Goal: Task Accomplishment & Management: Use online tool/utility

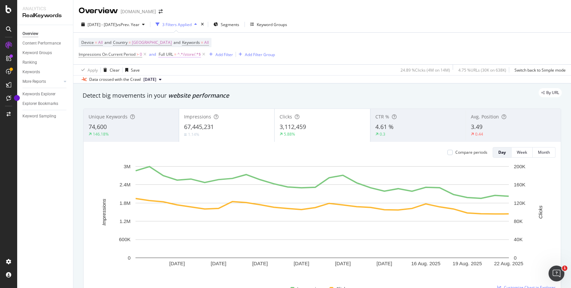
click at [190, 55] on span "^.*/store/.*$" at bounding box center [188, 54] width 23 height 9
click at [319, 49] on div "Device = All and Country = United States of America and Keywords = All Impressi…" at bounding box center [322, 49] width 487 height 32
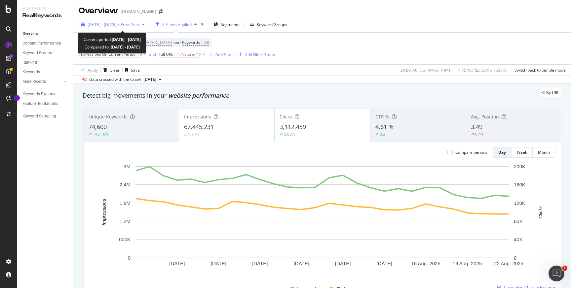
click at [139, 25] on span "vs Prev. Year" at bounding box center [128, 25] width 23 height 6
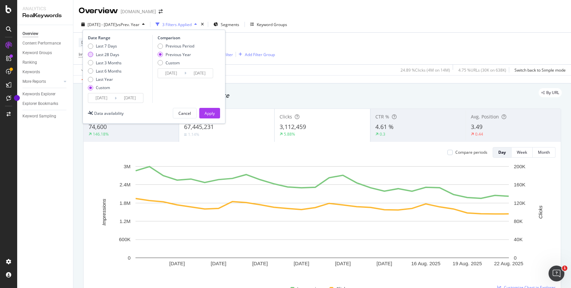
click at [91, 56] on div "Last 28 Days" at bounding box center [90, 54] width 5 height 5
type input "2025/07/27"
type input "2025/08/23"
type input "2024/07/28"
type input "2024/08/24"
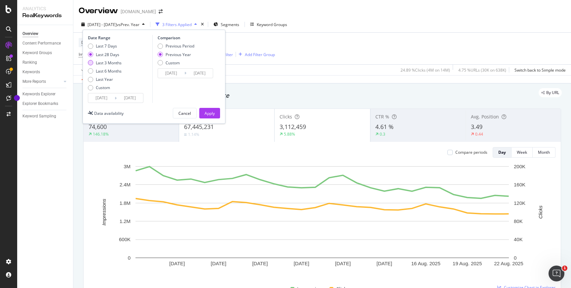
click at [90, 63] on div "Last 3 Months" at bounding box center [90, 62] width 5 height 5
type input "2025/05/24"
type input "2024/05/25"
click at [209, 113] on div "Apply" at bounding box center [209, 114] width 10 height 6
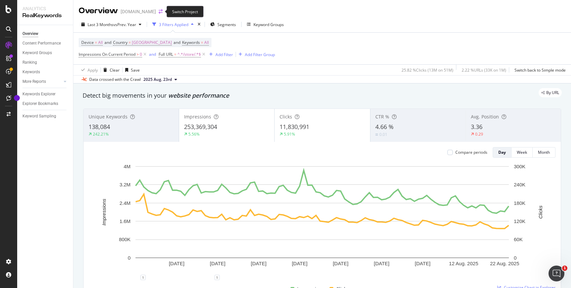
click at [159, 12] on icon "arrow-right-arrow-left" at bounding box center [160, 11] width 4 height 5
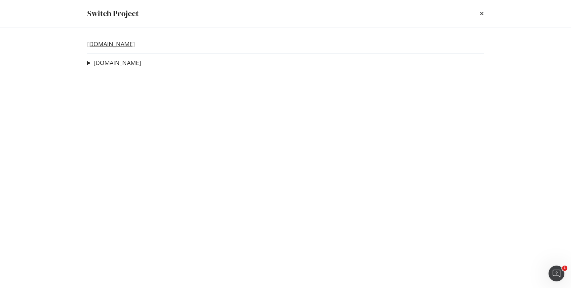
click at [131, 42] on link "www.lowessecondary.com" at bounding box center [111, 44] width 48 height 7
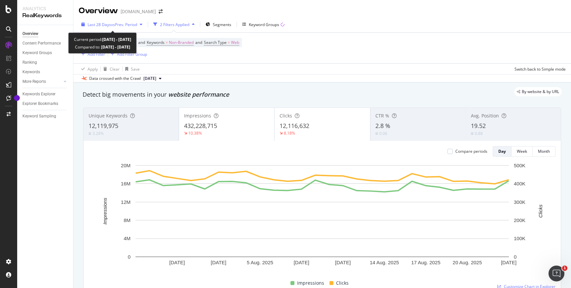
click at [142, 25] on icon "button" at bounding box center [141, 24] width 3 height 4
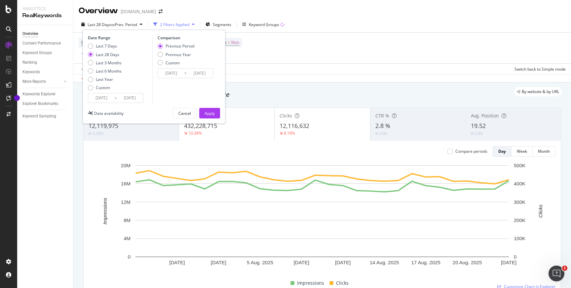
click at [323, 20] on div "Last 28 Days vs Prev. Period 2 Filters Applied Segments Keyword Groups Date Ran…" at bounding box center [321, 25] width 497 height 13
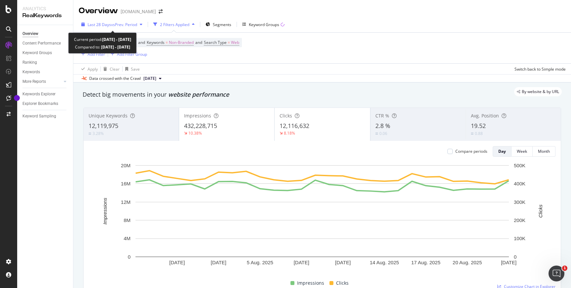
click at [142, 26] on icon "button" at bounding box center [141, 24] width 3 height 4
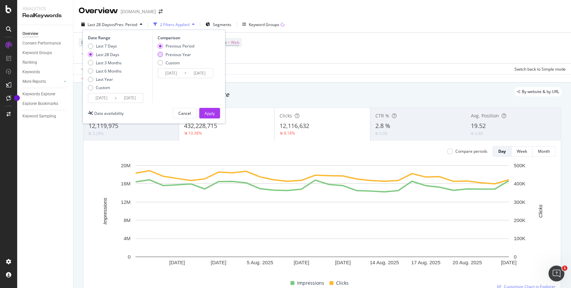
click at [160, 54] on div "Previous Year" at bounding box center [160, 54] width 5 height 5
type input "2024/07/28"
type input "2024/08/24"
click at [212, 113] on div "Apply" at bounding box center [209, 114] width 10 height 6
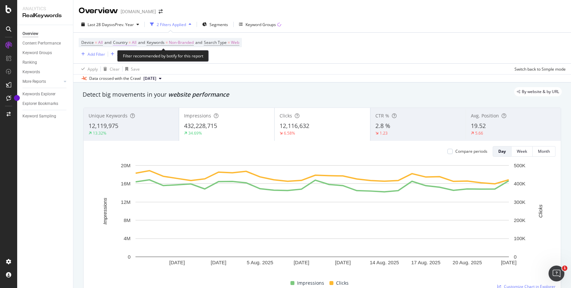
click at [127, 42] on span "Country" at bounding box center [120, 43] width 15 height 6
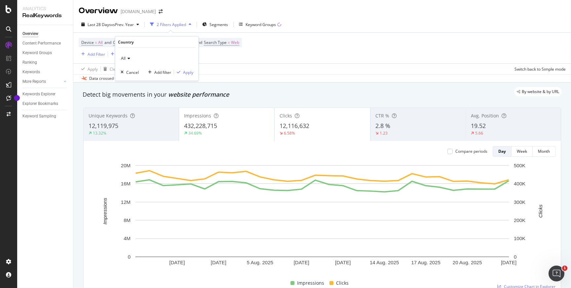
click at [129, 58] on icon at bounding box center [127, 58] width 5 height 4
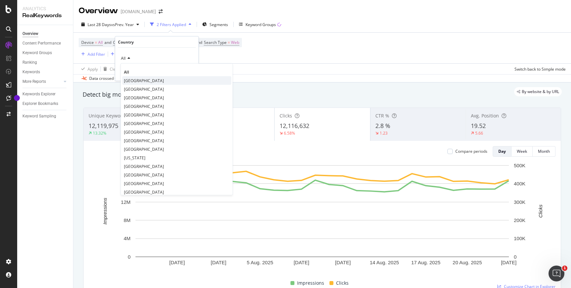
click at [138, 81] on span "[GEOGRAPHIC_DATA]" at bounding box center [144, 81] width 40 height 6
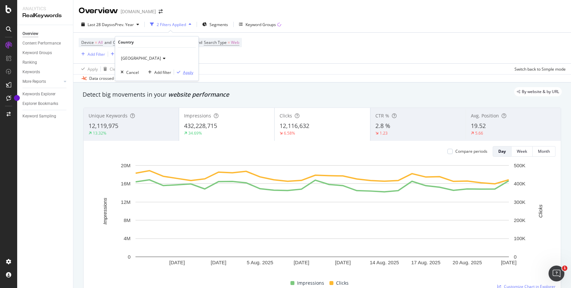
click at [188, 72] on div "Apply" at bounding box center [188, 72] width 10 height 6
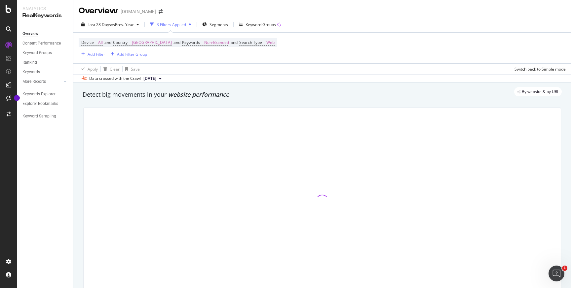
click at [164, 79] on button "2025 Mar. 28th" at bounding box center [152, 79] width 23 height 8
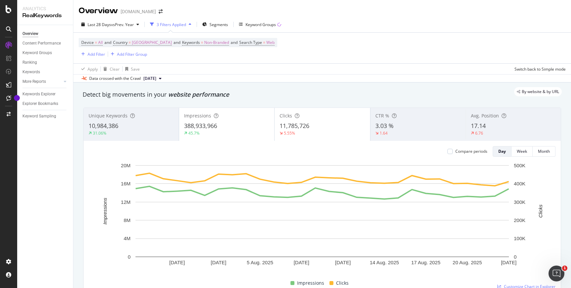
click at [354, 61] on div "Device = All and Country = United States of America and Keywords = Non-Branded …" at bounding box center [322, 48] width 487 height 31
click at [161, 78] on icon at bounding box center [160, 79] width 3 height 4
click at [328, 54] on div "Device = All and Country = United States of America and Keywords = Non-Branded …" at bounding box center [322, 48] width 487 height 31
click at [98, 55] on div "Add Filter" at bounding box center [97, 55] width 18 height 6
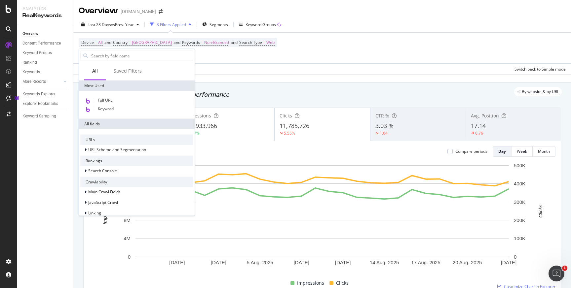
click at [209, 59] on div "Device = All and Country = United States of America and Keywords = Non-Branded …" at bounding box center [322, 48] width 487 height 31
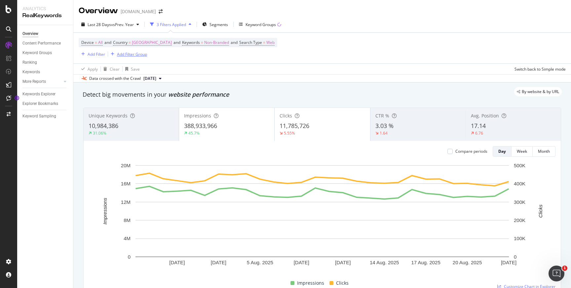
click at [135, 56] on div "Add Filter Group" at bounding box center [132, 55] width 30 height 6
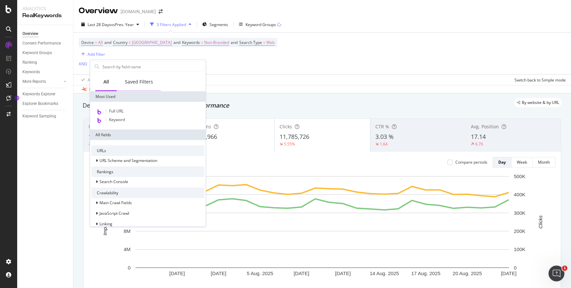
click at [136, 81] on div "Saved Filters" at bounding box center [139, 82] width 28 height 7
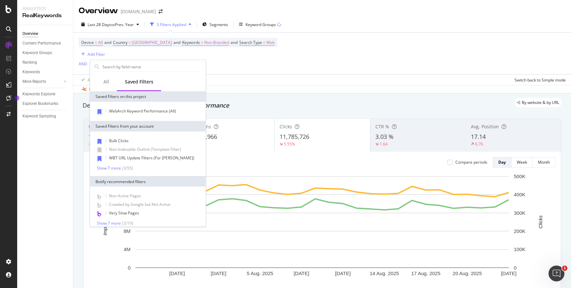
click at [242, 60] on div "Device = All and Country = United States of America and Keywords = Non-Branded …" at bounding box center [322, 54] width 487 height 42
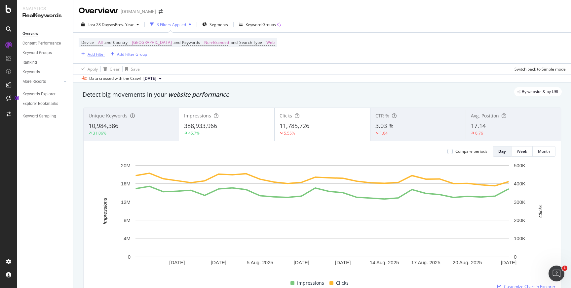
click at [92, 53] on div "Add Filter" at bounding box center [97, 55] width 18 height 6
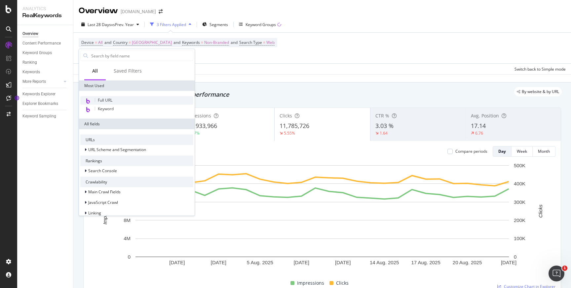
click at [111, 102] on span "Full URL" at bounding box center [105, 100] width 15 height 6
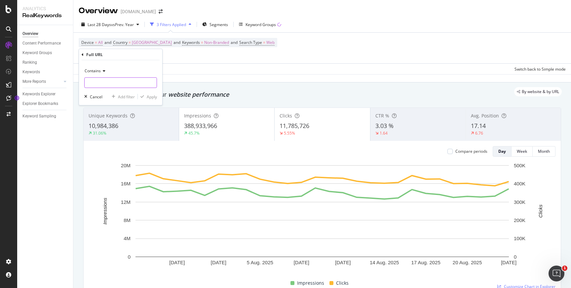
click at [99, 83] on input "text" at bounding box center [121, 83] width 72 height 11
type input "/store/"
click at [153, 96] on div "Apply" at bounding box center [152, 97] width 10 height 6
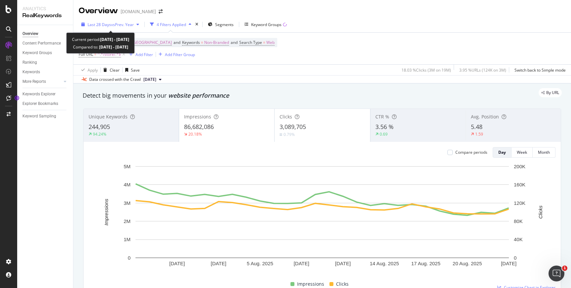
click at [138, 24] on icon "button" at bounding box center [137, 24] width 3 height 4
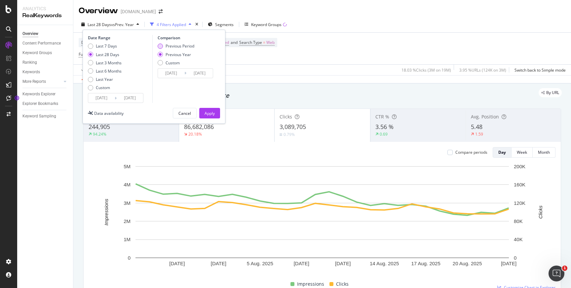
click at [160, 47] on div "Previous Period" at bounding box center [160, 46] width 5 height 5
type input "2025/06/29"
type input "2025/07/26"
click at [214, 114] on div "Apply" at bounding box center [209, 114] width 10 height 6
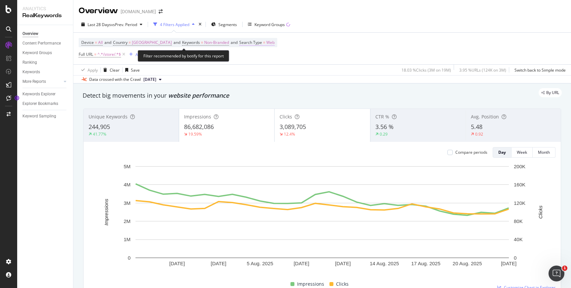
click at [274, 43] on span "Web" at bounding box center [270, 42] width 8 height 9
click at [268, 59] on icon at bounding box center [268, 58] width 5 height 4
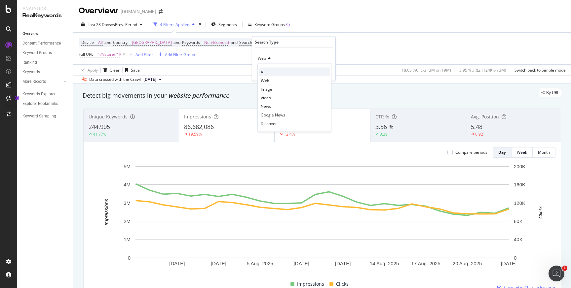
click at [262, 73] on span "All" at bounding box center [263, 72] width 5 height 6
click at [264, 58] on icon at bounding box center [264, 58] width 5 height 4
click at [324, 51] on div "All All Web Image Video News Google News Discover Cancel Add filter Apply" at bounding box center [293, 64] width 83 height 33
click at [327, 72] on div "Apply" at bounding box center [325, 72] width 10 height 6
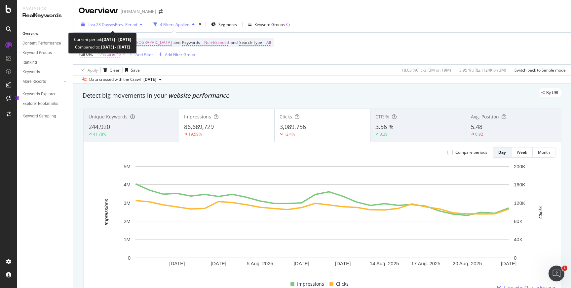
click at [130, 23] on span "vs Prev. Period" at bounding box center [124, 25] width 26 height 6
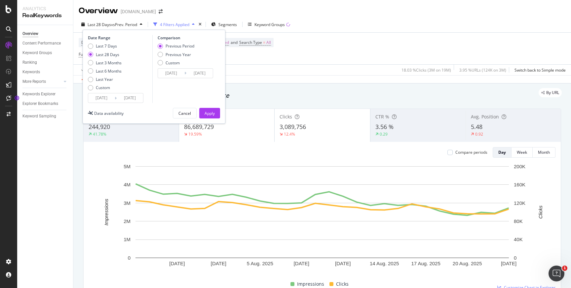
click at [128, 99] on input "2025/08/23" at bounding box center [130, 97] width 26 height 9
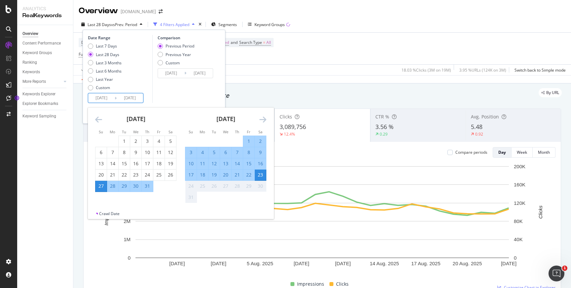
click at [324, 51] on div "Device = All and Country = United States of America and Keywords = Non-Branded …" at bounding box center [322, 49] width 487 height 32
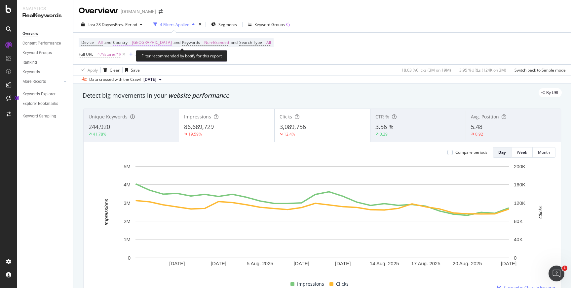
click at [159, 43] on span "[GEOGRAPHIC_DATA]" at bounding box center [152, 42] width 40 height 9
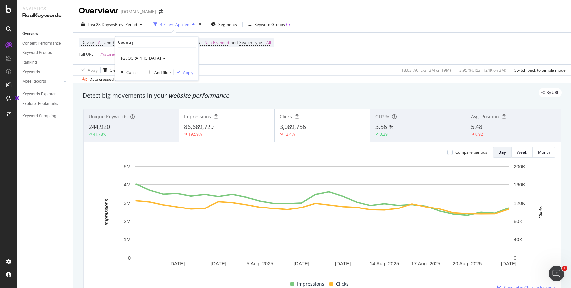
click at [165, 59] on icon at bounding box center [163, 58] width 5 height 4
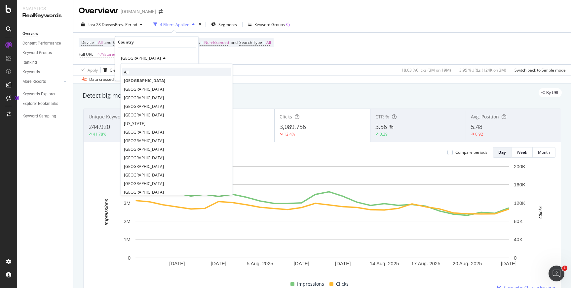
click at [133, 76] on div "All" at bounding box center [176, 72] width 109 height 9
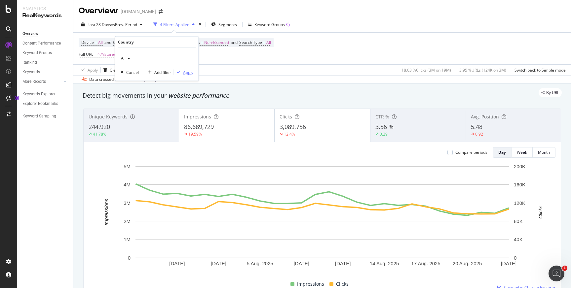
click at [186, 73] on div "Apply" at bounding box center [188, 72] width 10 height 6
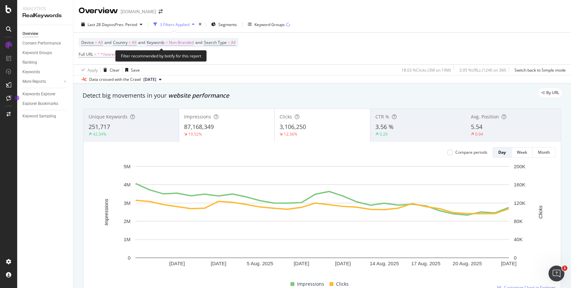
click at [180, 43] on span "Non-Branded" at bounding box center [181, 42] width 25 height 9
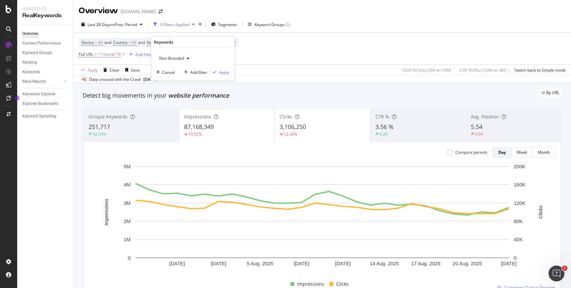
click at [188, 59] on icon "button" at bounding box center [188, 58] width 3 height 4
click at [171, 110] on span "All" at bounding box center [195, 110] width 67 height 6
click at [225, 71] on div "Apply" at bounding box center [224, 72] width 10 height 6
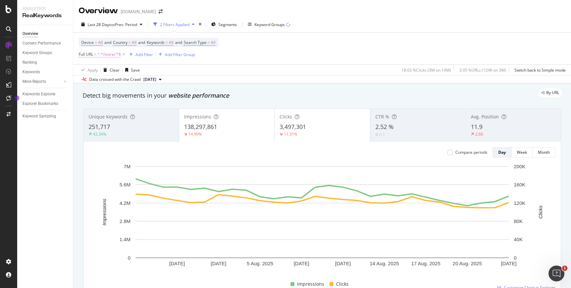
click at [102, 54] on span "^.*/store/.*$" at bounding box center [108, 54] width 23 height 9
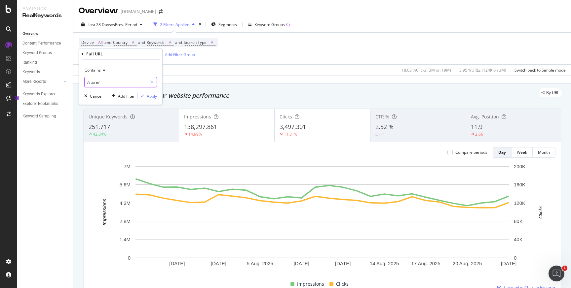
click at [105, 83] on input "/store/" at bounding box center [116, 82] width 62 height 11
type input "/l/creator/"
click at [153, 96] on div "Apply" at bounding box center [152, 96] width 10 height 6
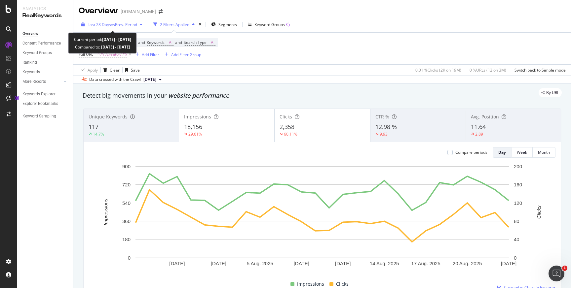
click at [140, 24] on div "button" at bounding box center [141, 24] width 8 height 4
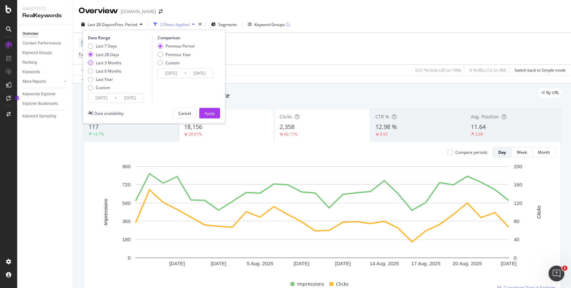
click at [91, 63] on div "Last 3 Months" at bounding box center [90, 62] width 5 height 5
type input "2025/05/24"
type input "2025/02/21"
type input "2025/05/23"
click at [211, 112] on div "Apply" at bounding box center [209, 114] width 10 height 6
